Goal: Navigation & Orientation: Find specific page/section

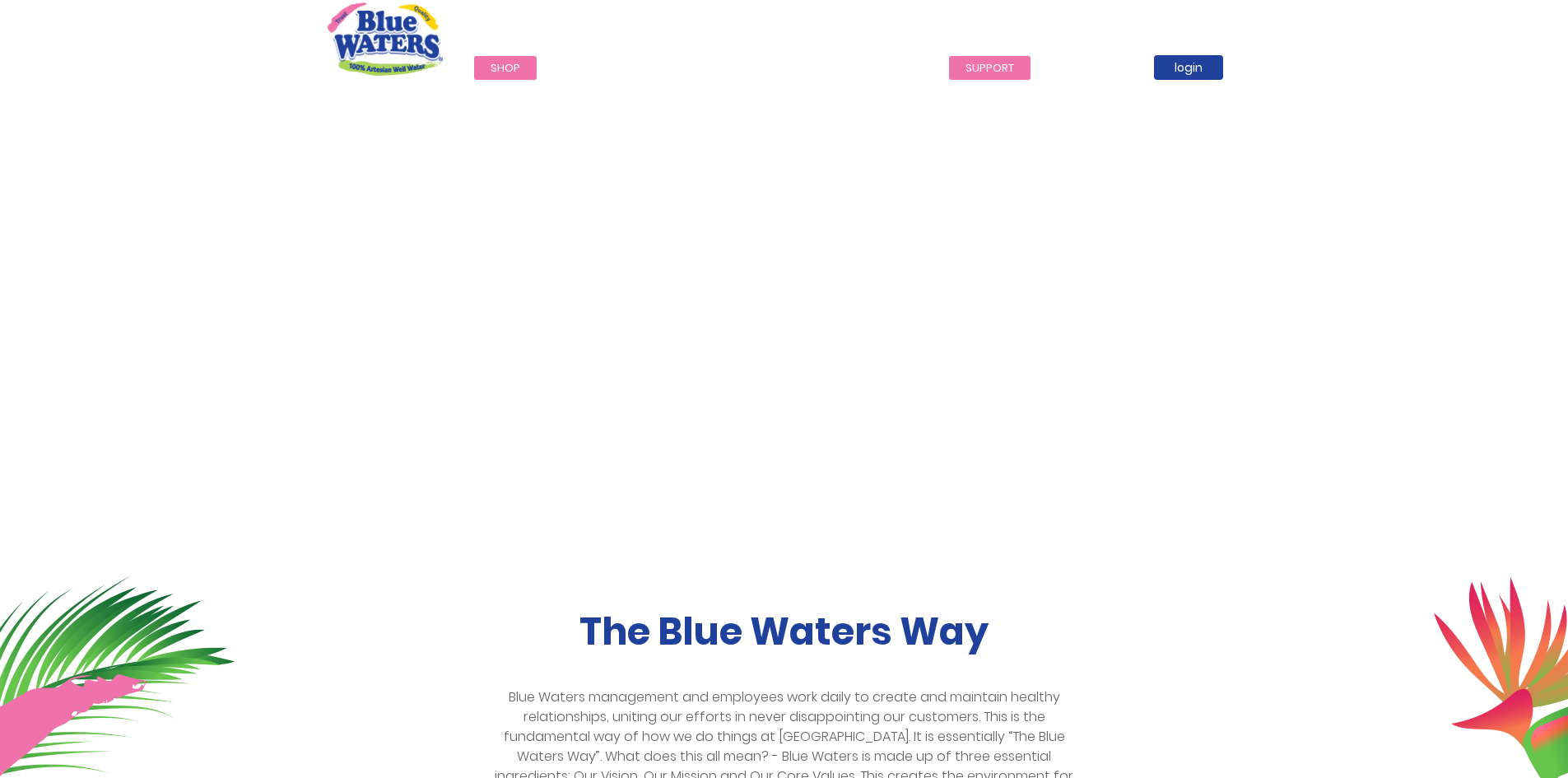
click at [992, 73] on link "support" at bounding box center [990, 68] width 82 height 24
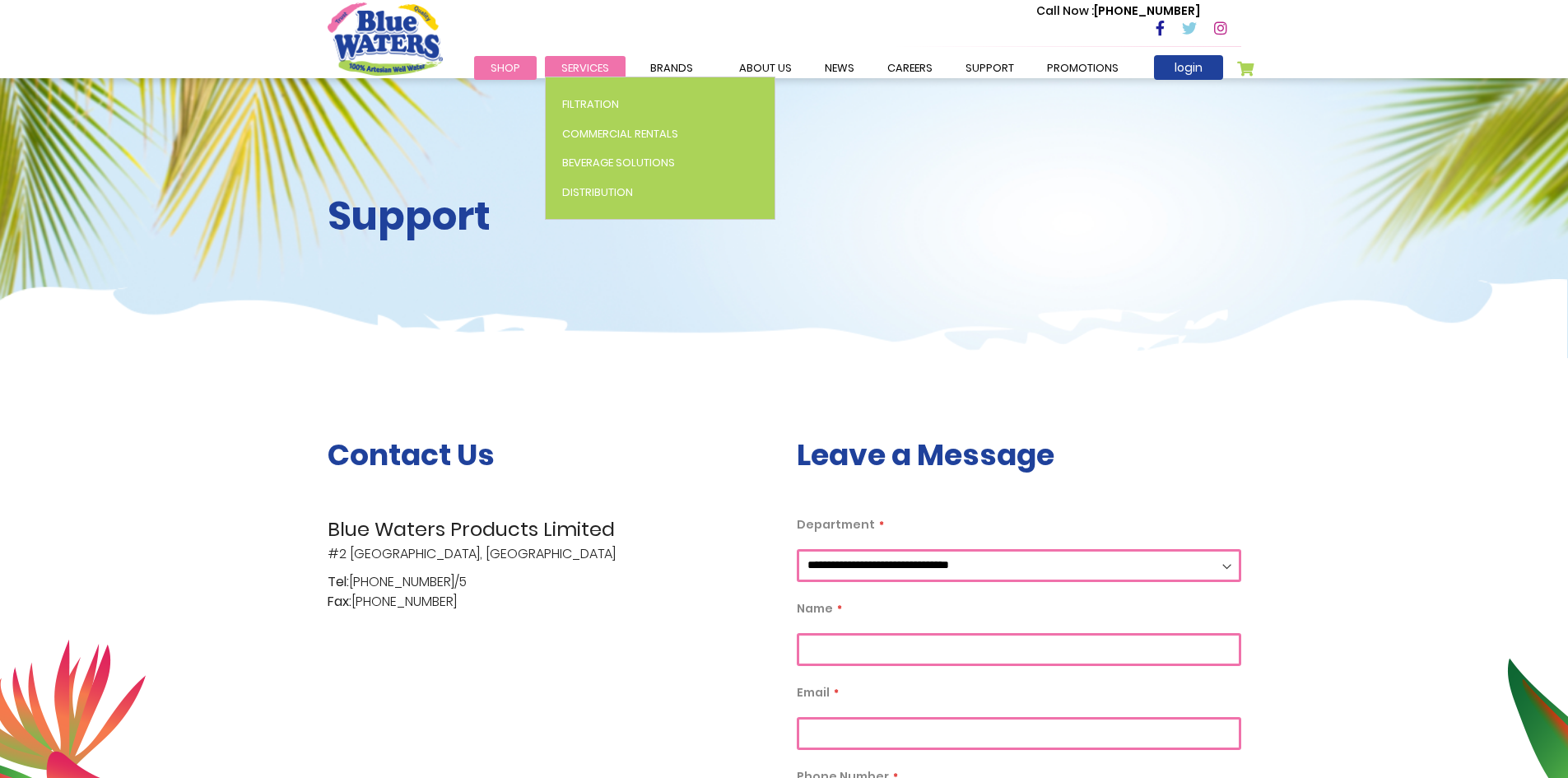
click at [607, 63] on link "Services" at bounding box center [585, 68] width 81 height 24
click at [605, 135] on span "Commercial Rentals" at bounding box center [620, 134] width 116 height 16
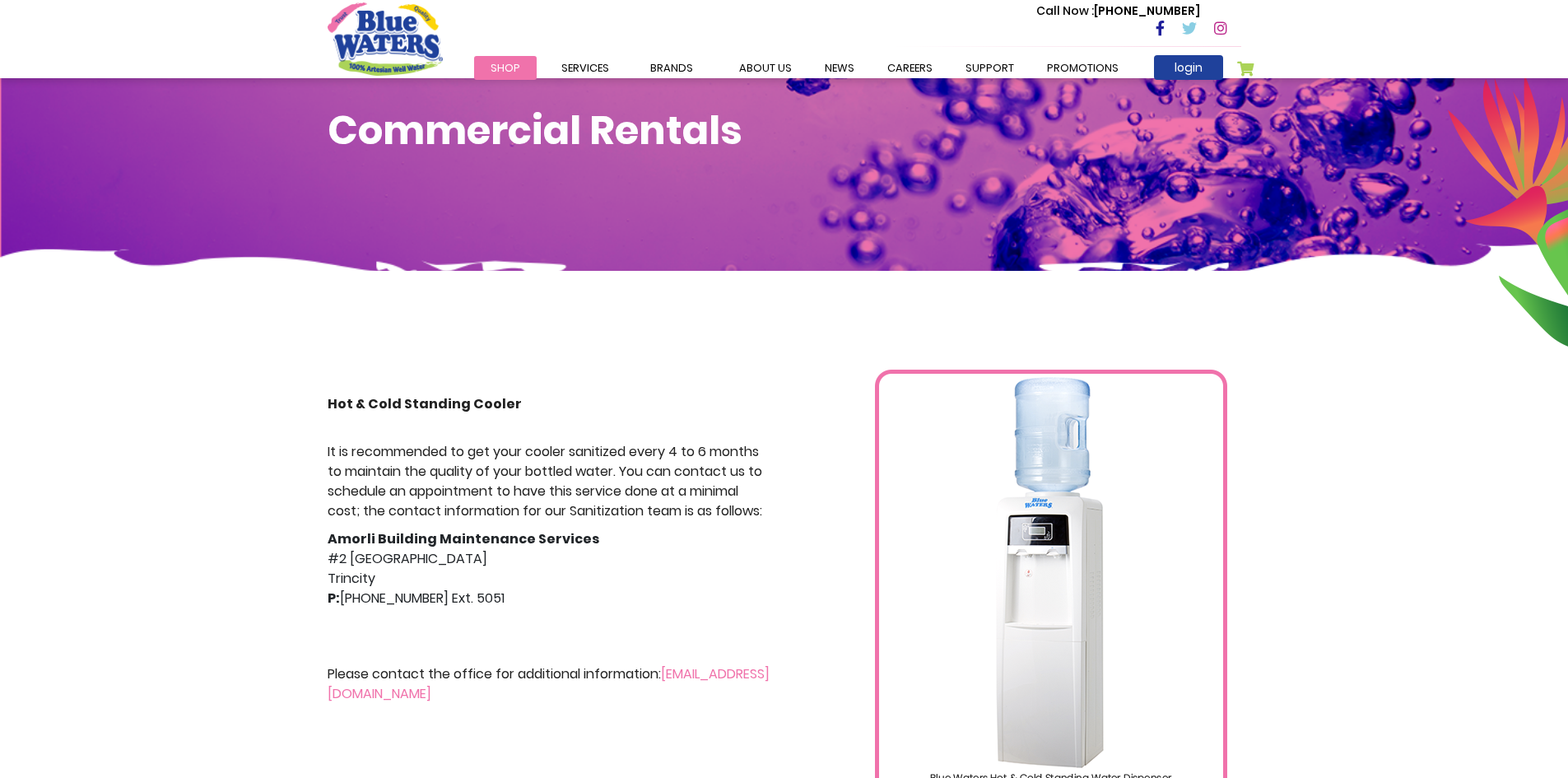
scroll to position [82, 0]
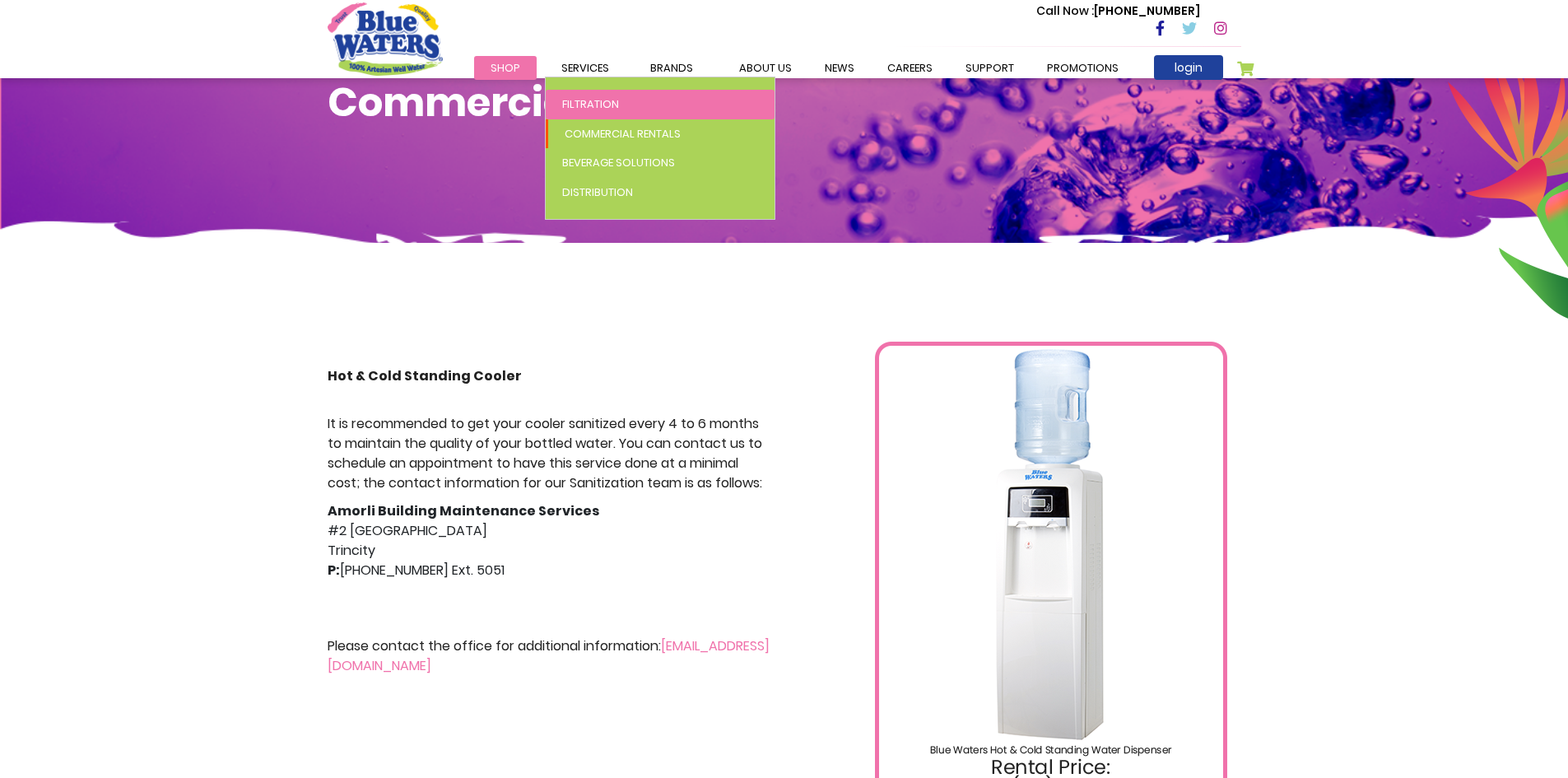
click at [595, 106] on span "Filtration" at bounding box center [590, 104] width 57 height 16
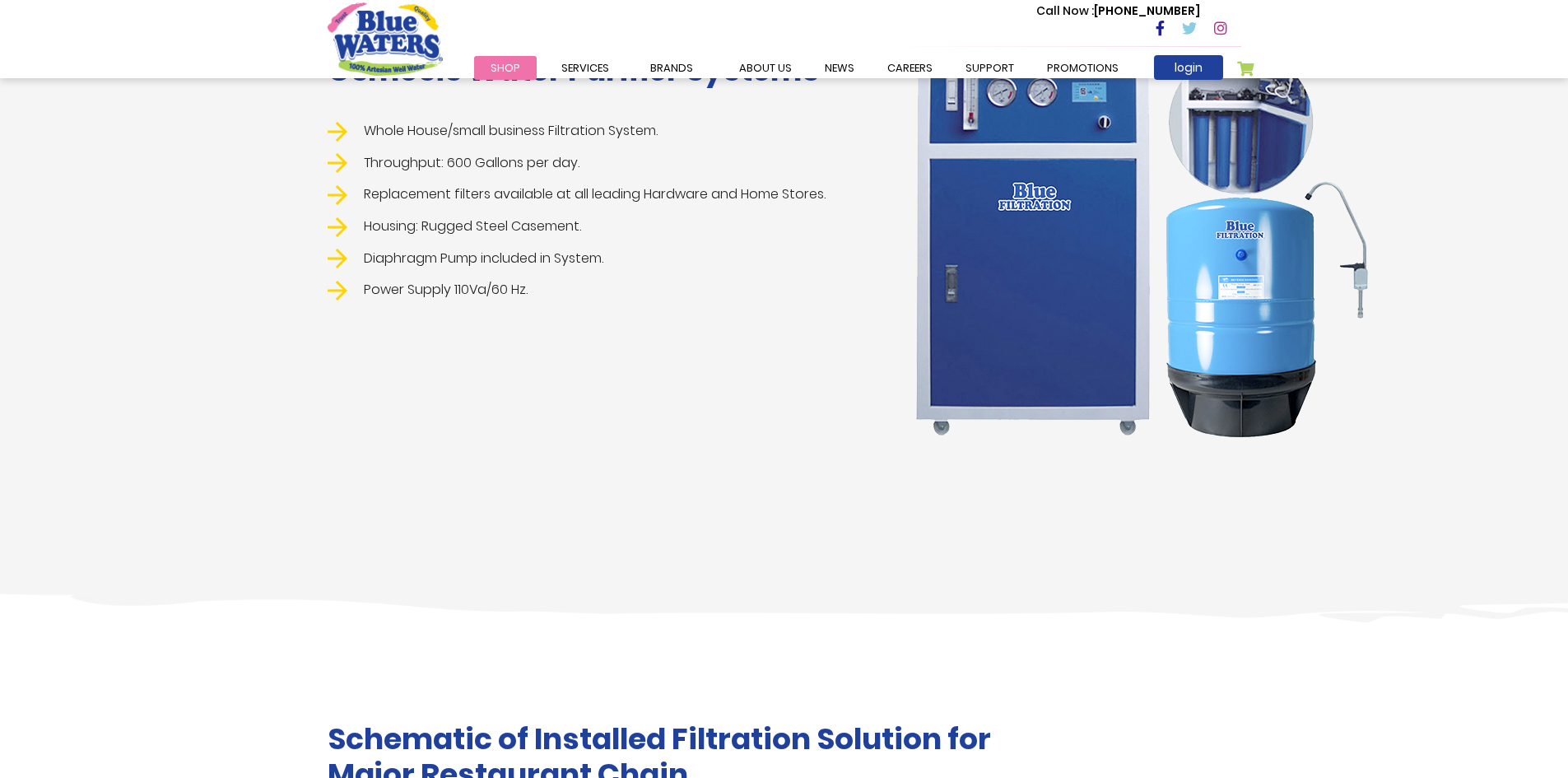
scroll to position [1728, 0]
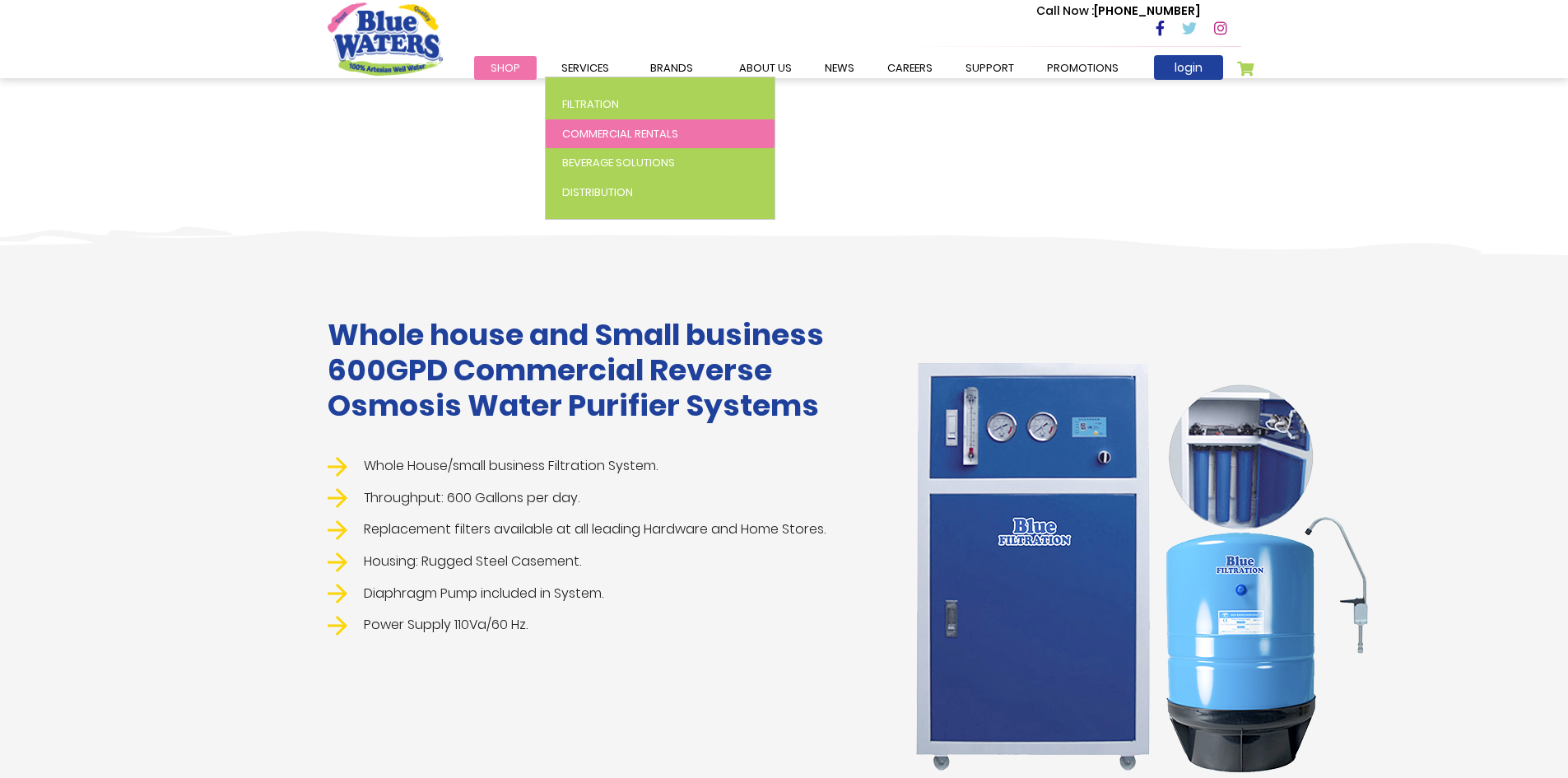
click at [606, 129] on span "Commercial Rentals" at bounding box center [620, 134] width 116 height 16
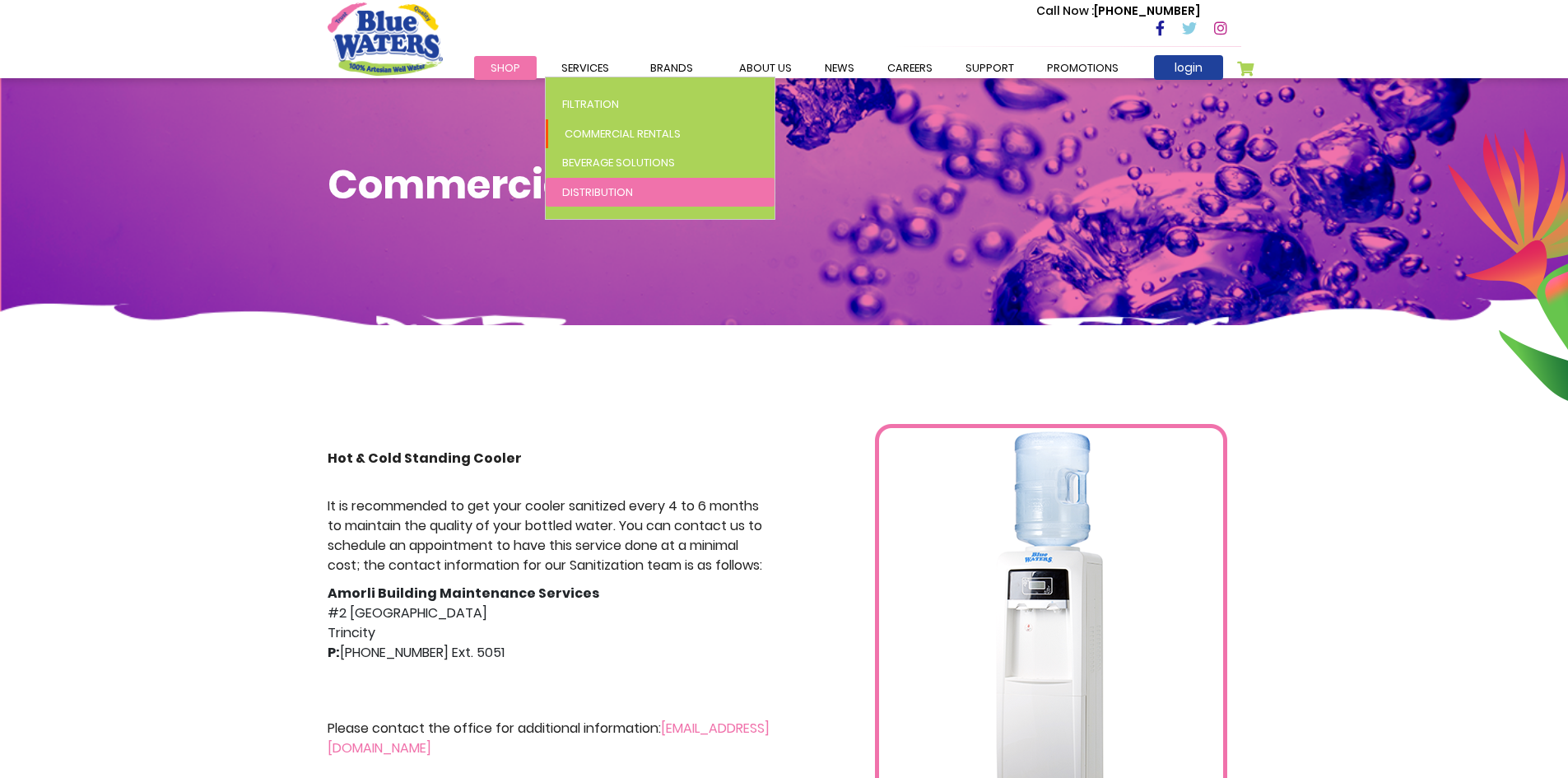
click at [614, 192] on span "Distribution" at bounding box center [597, 192] width 71 height 16
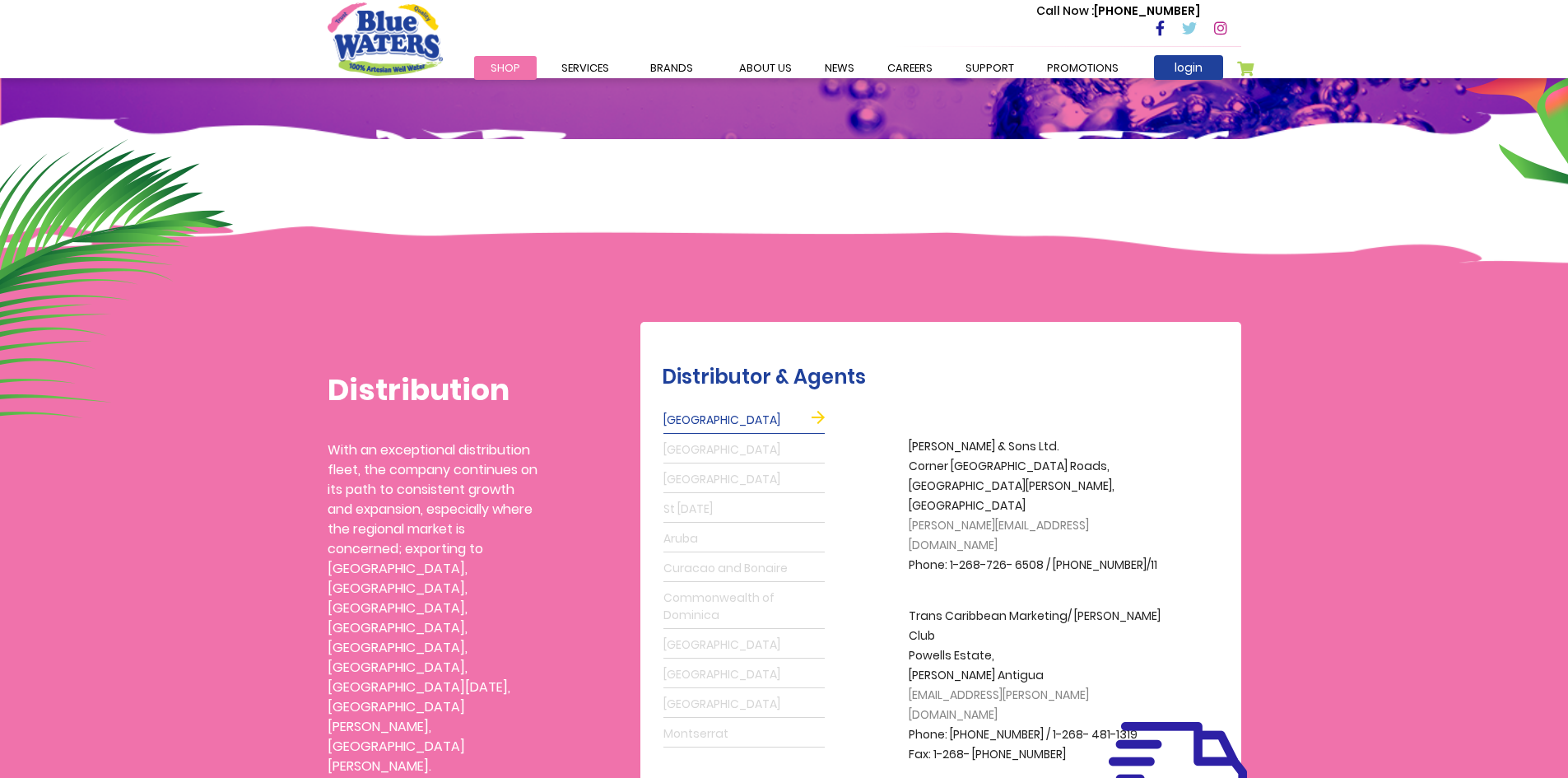
scroll to position [165, 0]
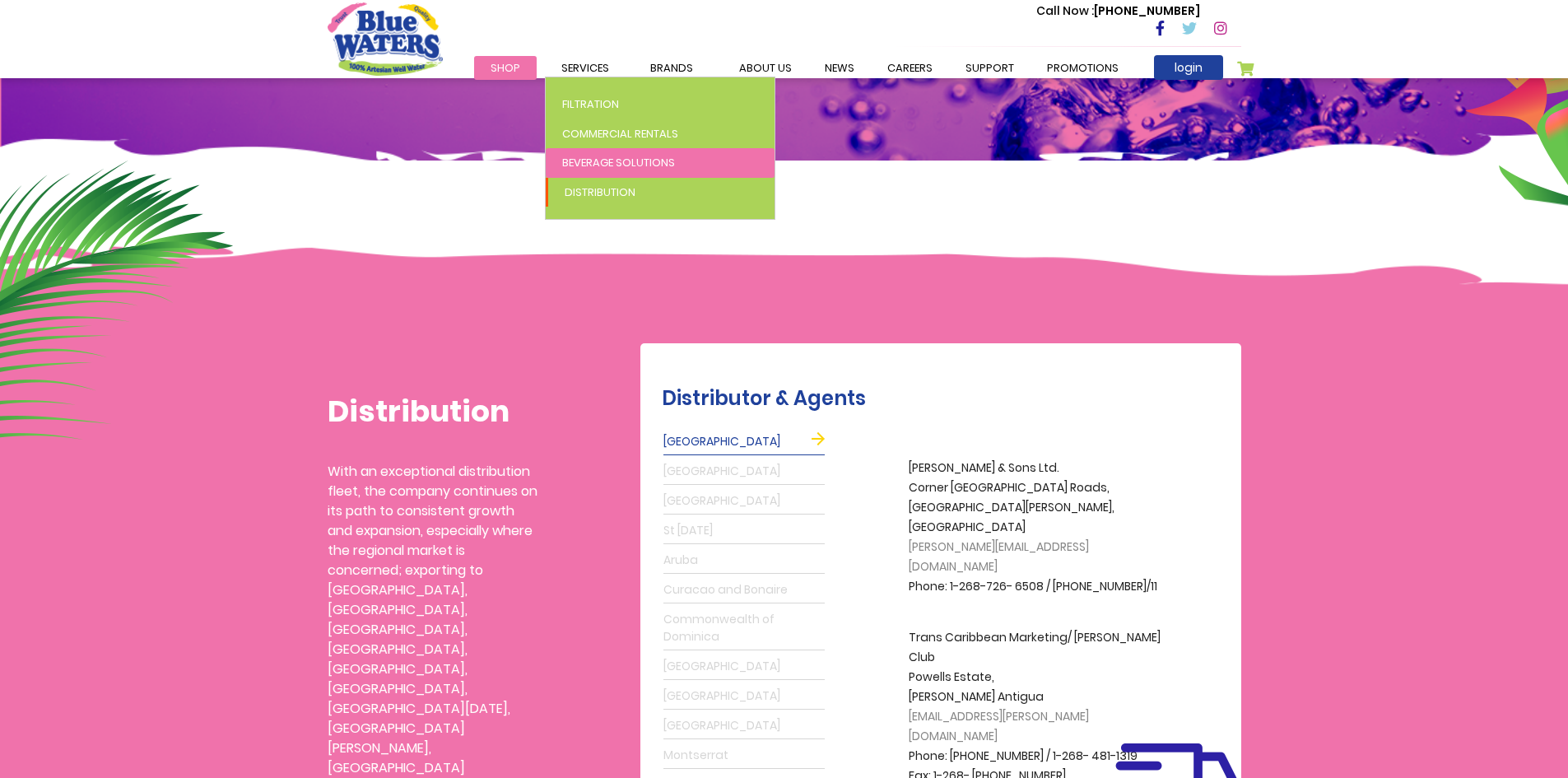
click at [641, 158] on span "Beverage Solutions" at bounding box center [618, 162] width 113 height 16
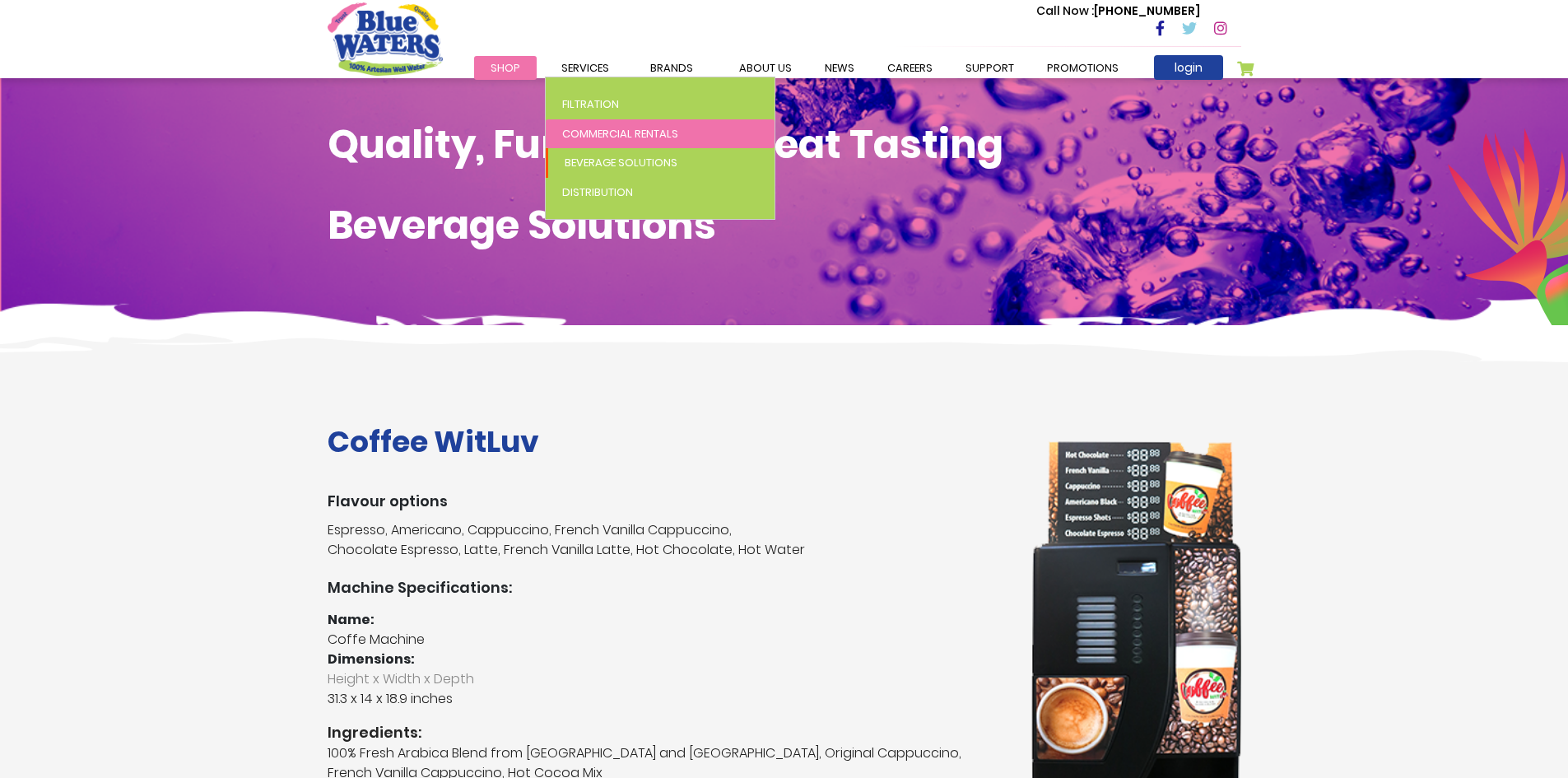
click at [594, 141] on span "Commercial Rentals" at bounding box center [620, 134] width 116 height 16
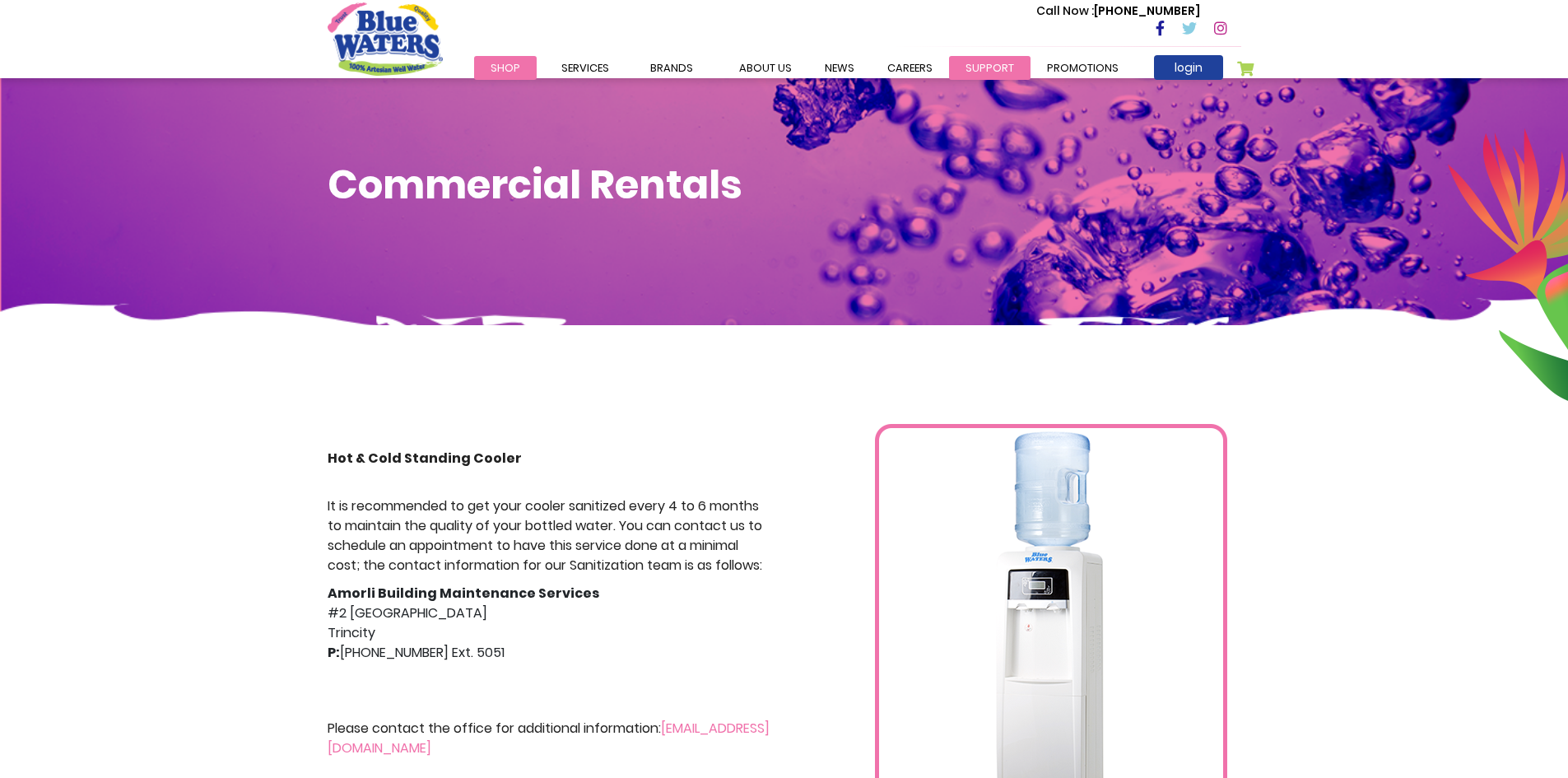
click at [980, 68] on link "support" at bounding box center [990, 68] width 82 height 24
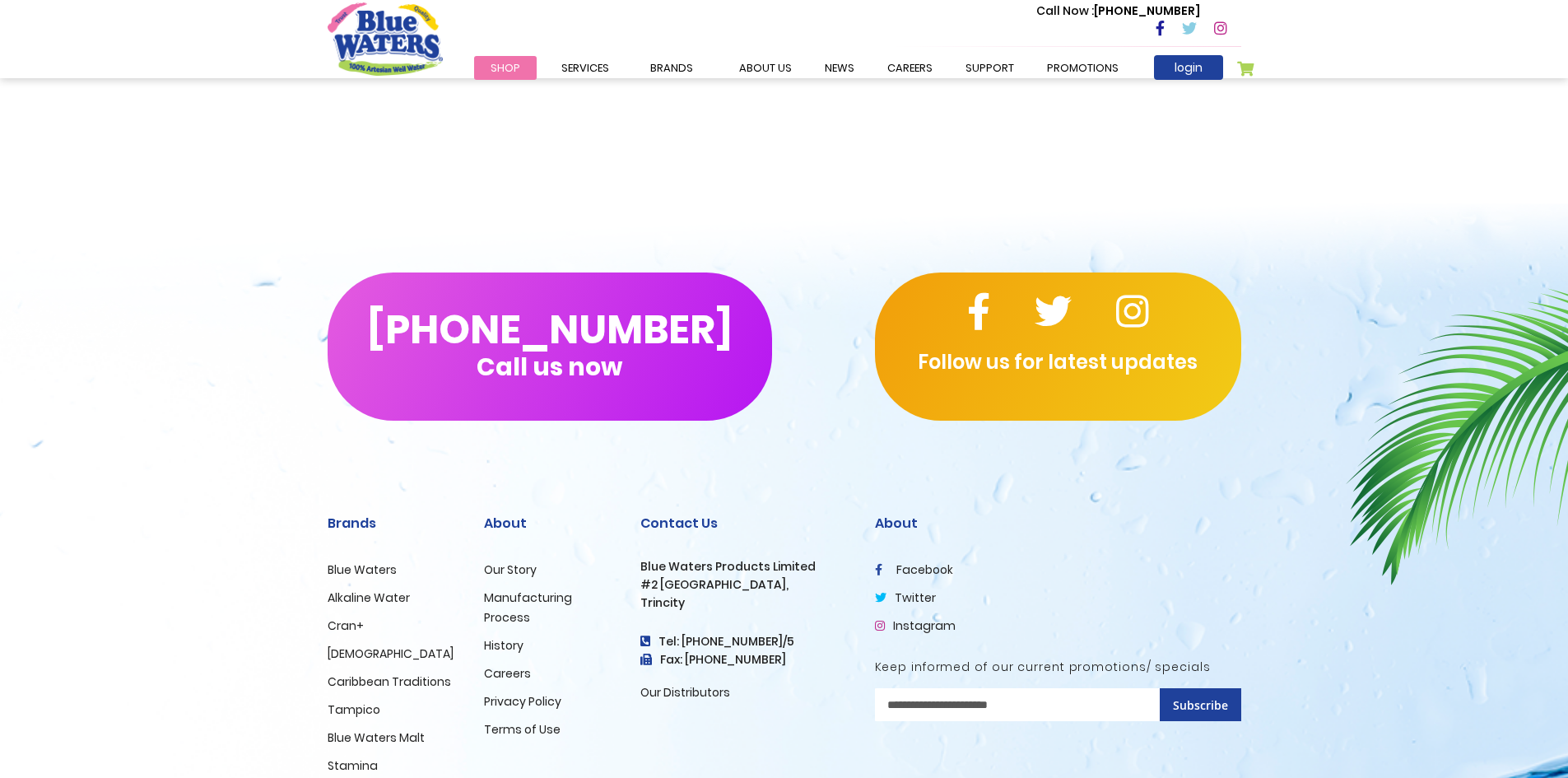
scroll to position [1891, 0]
